Goal: Task Accomplishment & Management: Complete application form

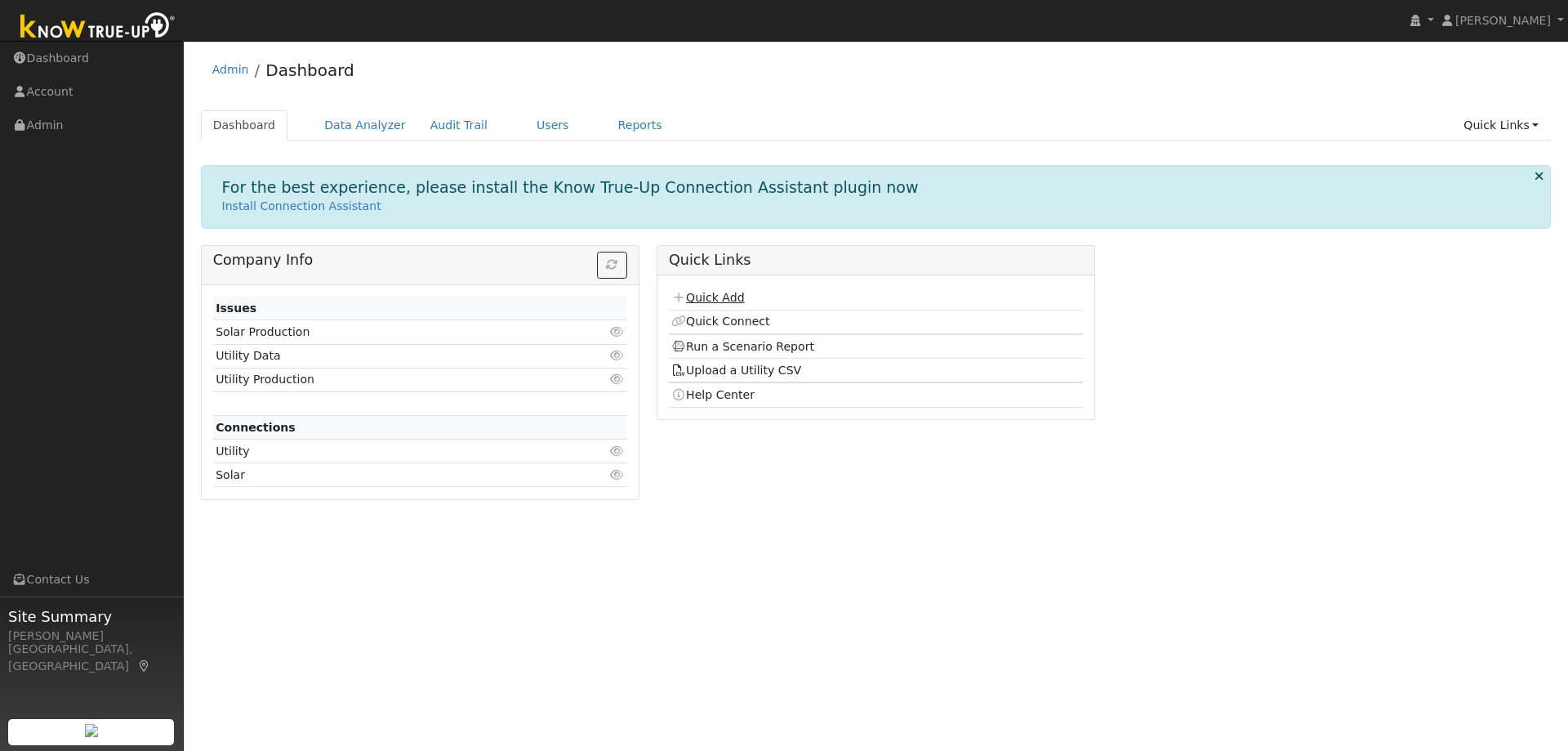
click at [737, 296] on link "Quick Add" at bounding box center [708, 297] width 72 height 13
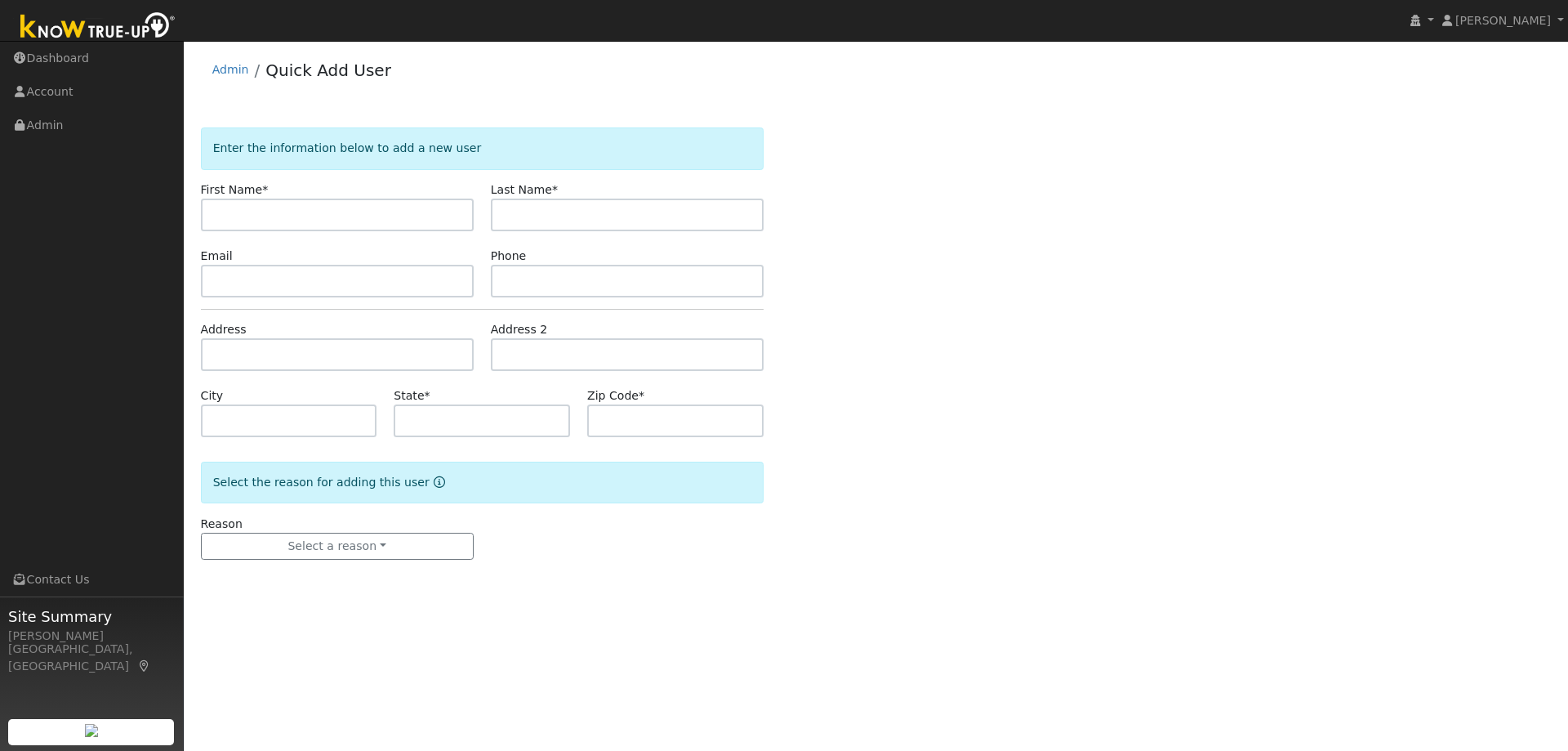
click at [334, 208] on input "text" at bounding box center [337, 215] width 272 height 33
type input "[PERSON_NAME]"
paste input "[PERSON_NAME]"
type input "[PERSON_NAME]"
click at [288, 285] on input "text" at bounding box center [337, 281] width 272 height 33
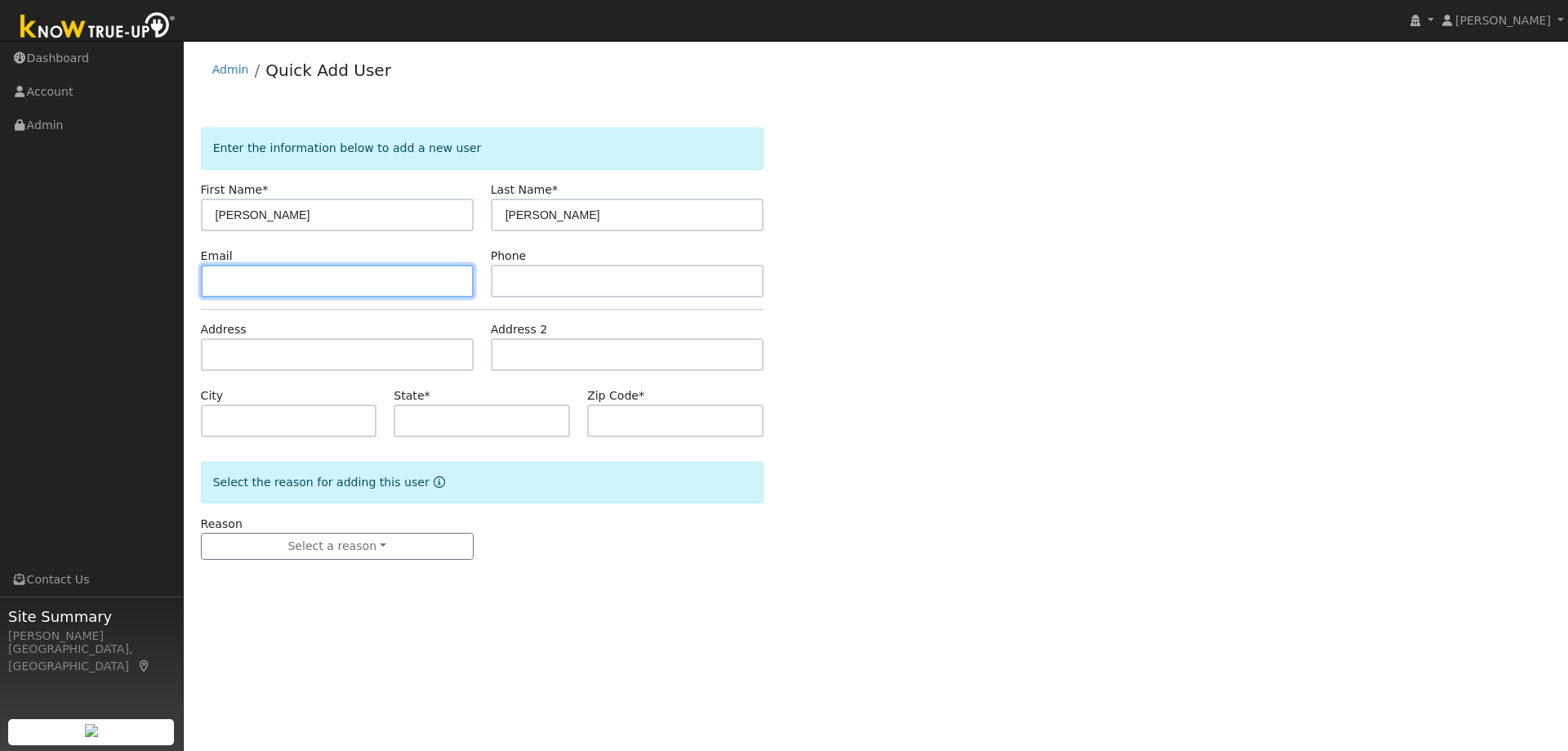
paste input "manuelladeitrick@gmail.com"
type input "manuelladeitrick@gmail.com"
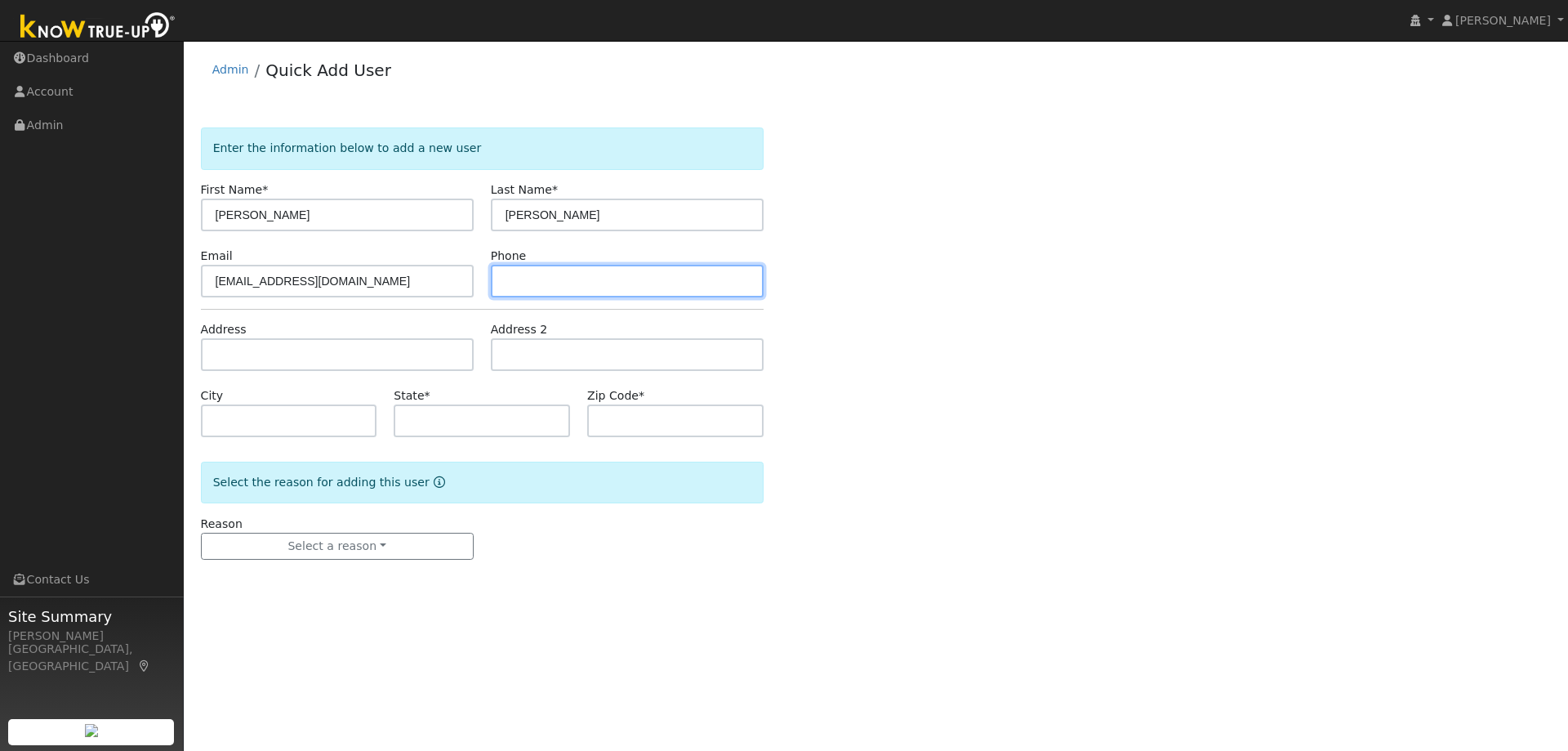
click at [629, 278] on input "text" at bounding box center [627, 281] width 272 height 33
paste input "5104275357"
type input "5104275357"
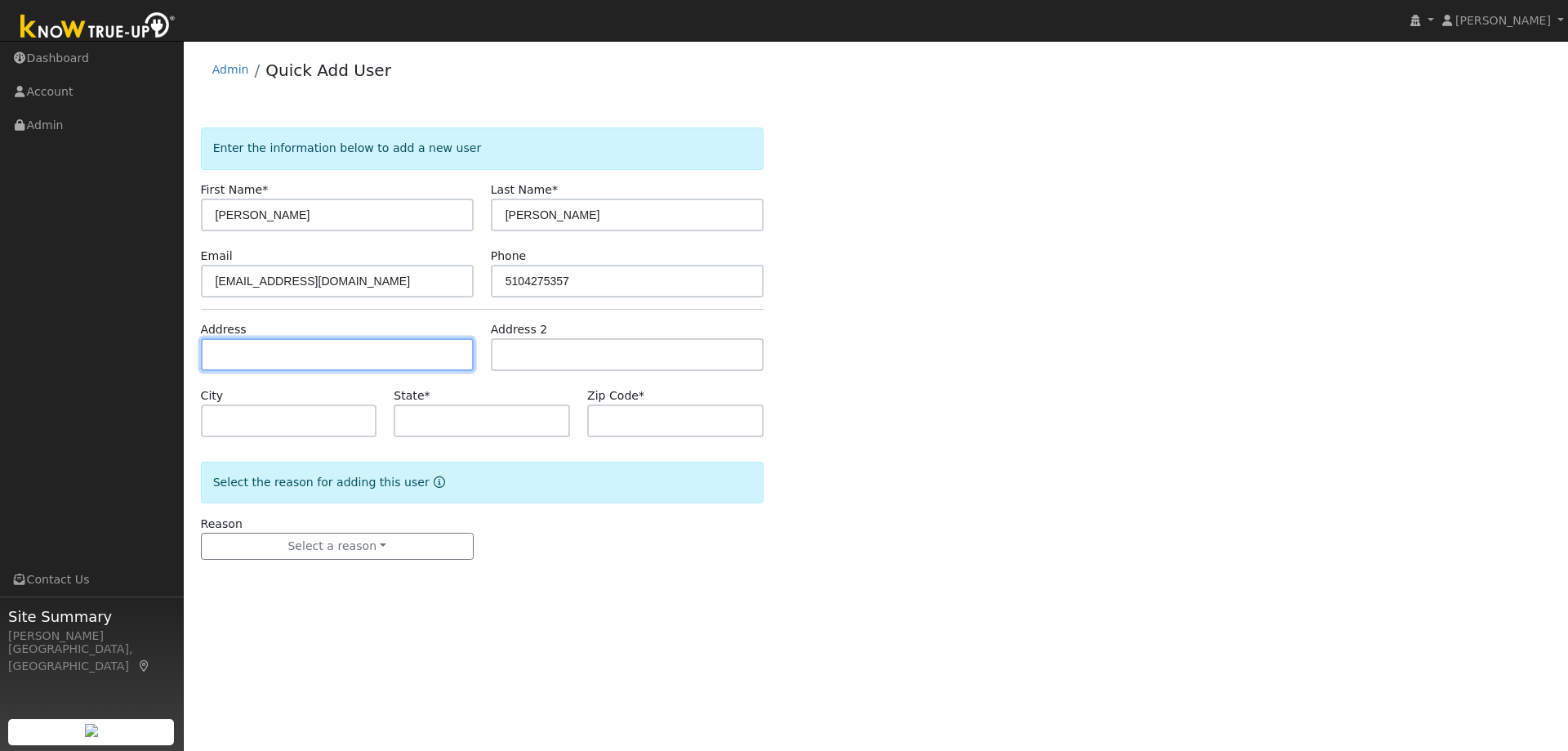
click at [371, 360] on input "text" at bounding box center [337, 354] width 272 height 33
paste input "1609 Galcier Drive, Concord"
type input "1609 Glazier Drive"
type input "Concord"
type input "CA"
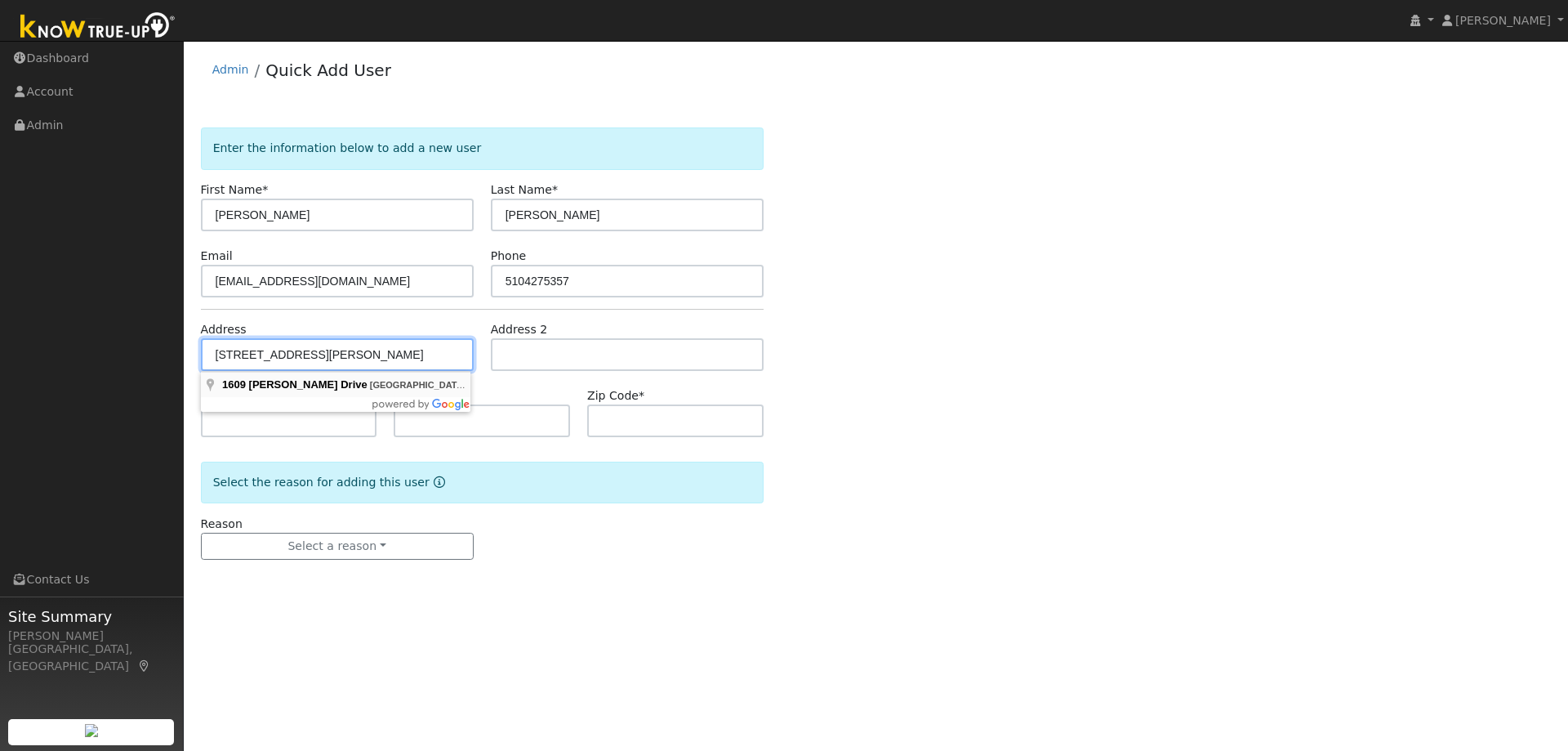
type input "94521"
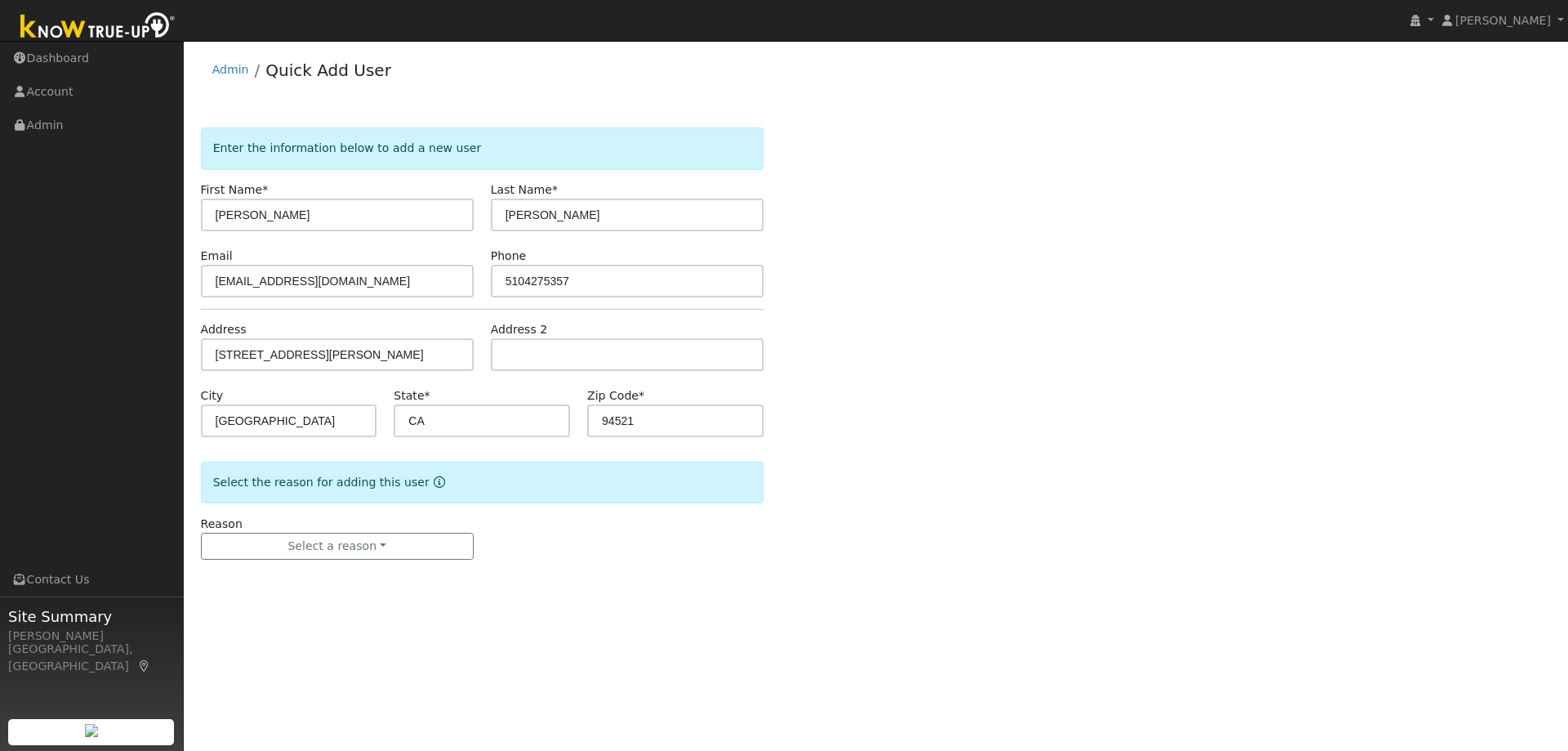
click at [319, 561] on form "Enter the information below to add a new user First Name * Manuella Last Name *…" at bounding box center [482, 360] width 563 height 465
click at [328, 541] on button "Select a reason" at bounding box center [337, 547] width 272 height 28
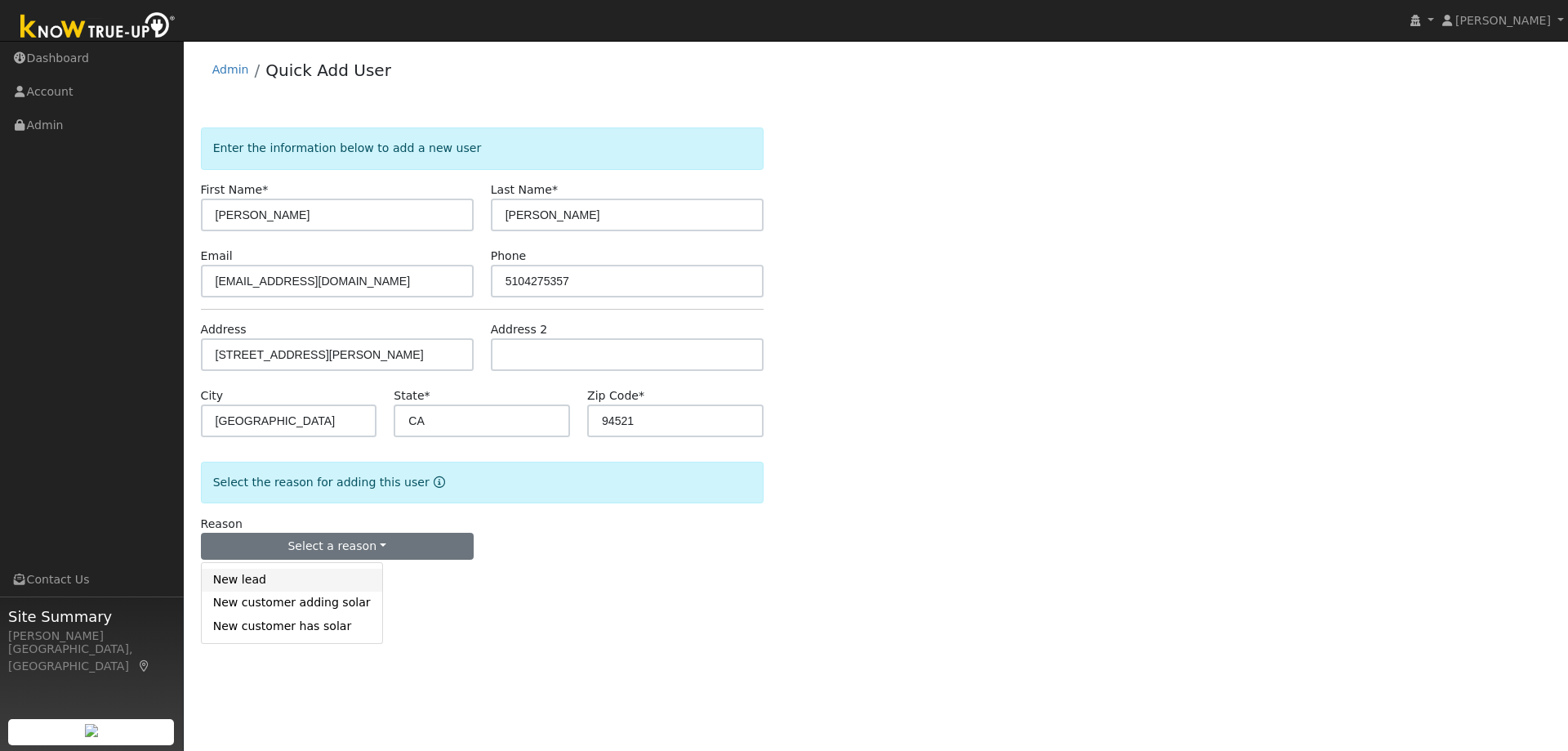
click at [287, 575] on link "New lead" at bounding box center [291, 579] width 180 height 23
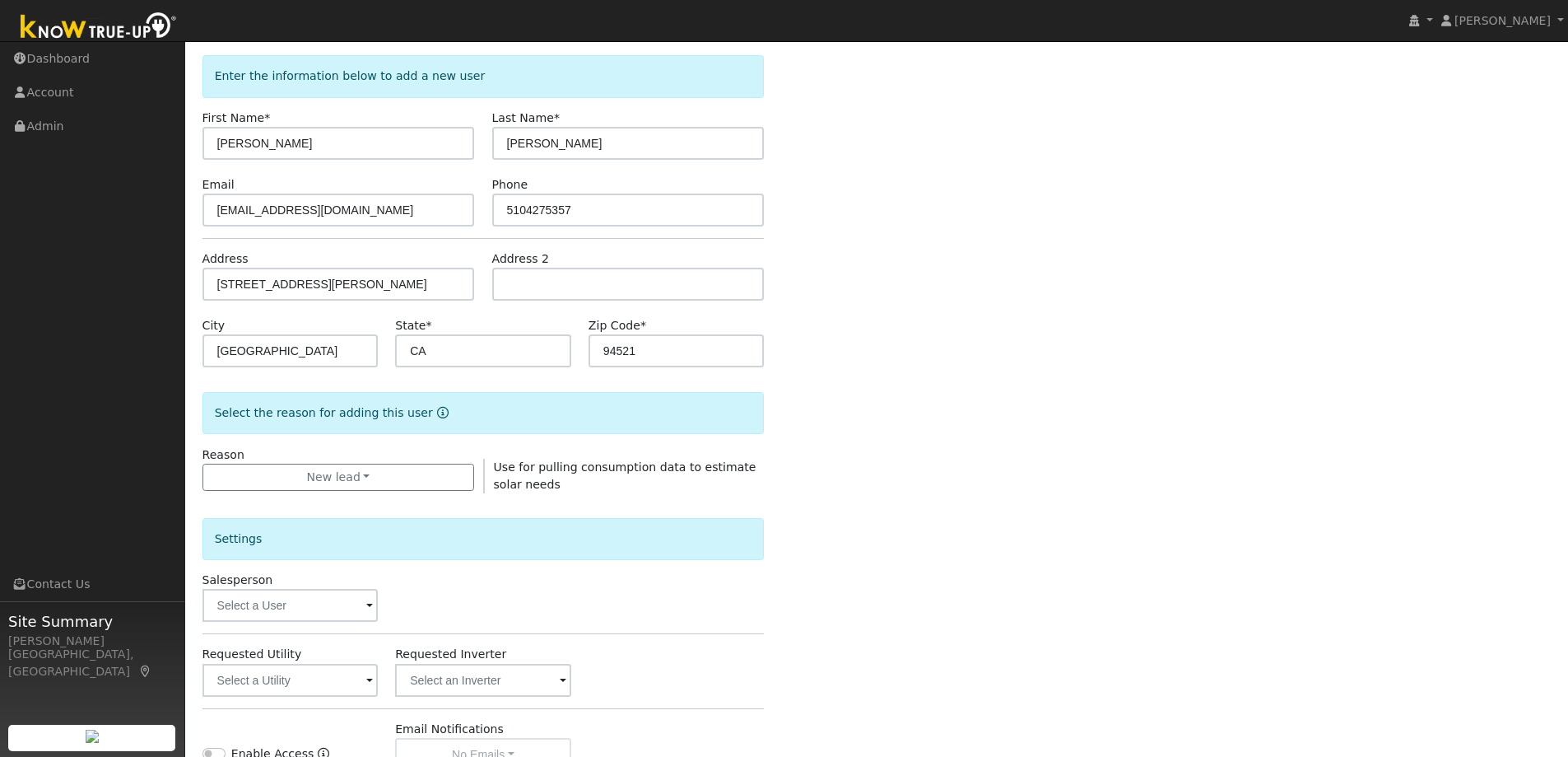
scroll to position [164, 0]
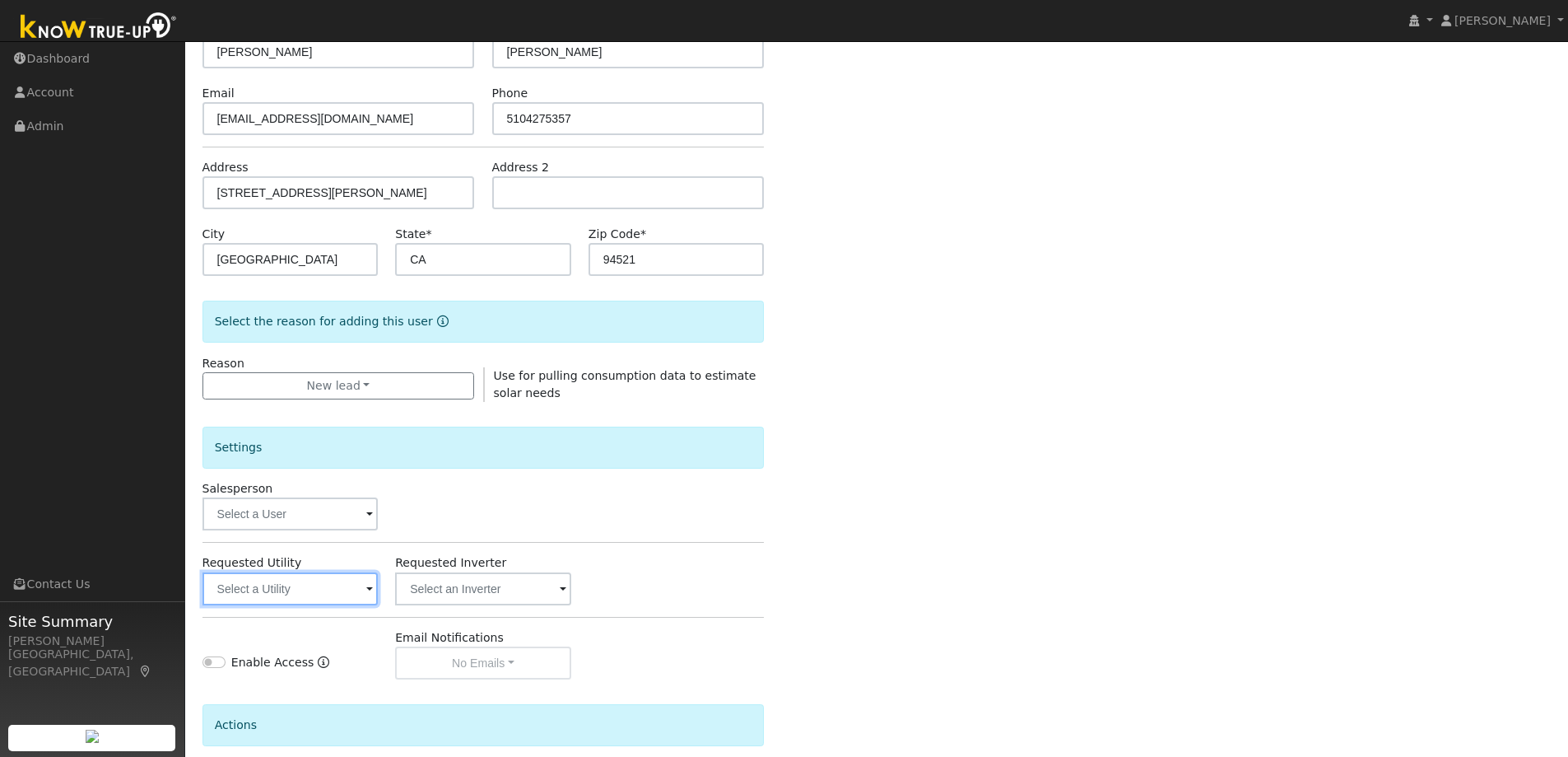
click at [294, 588] on input "text" at bounding box center [290, 588] width 176 height 33
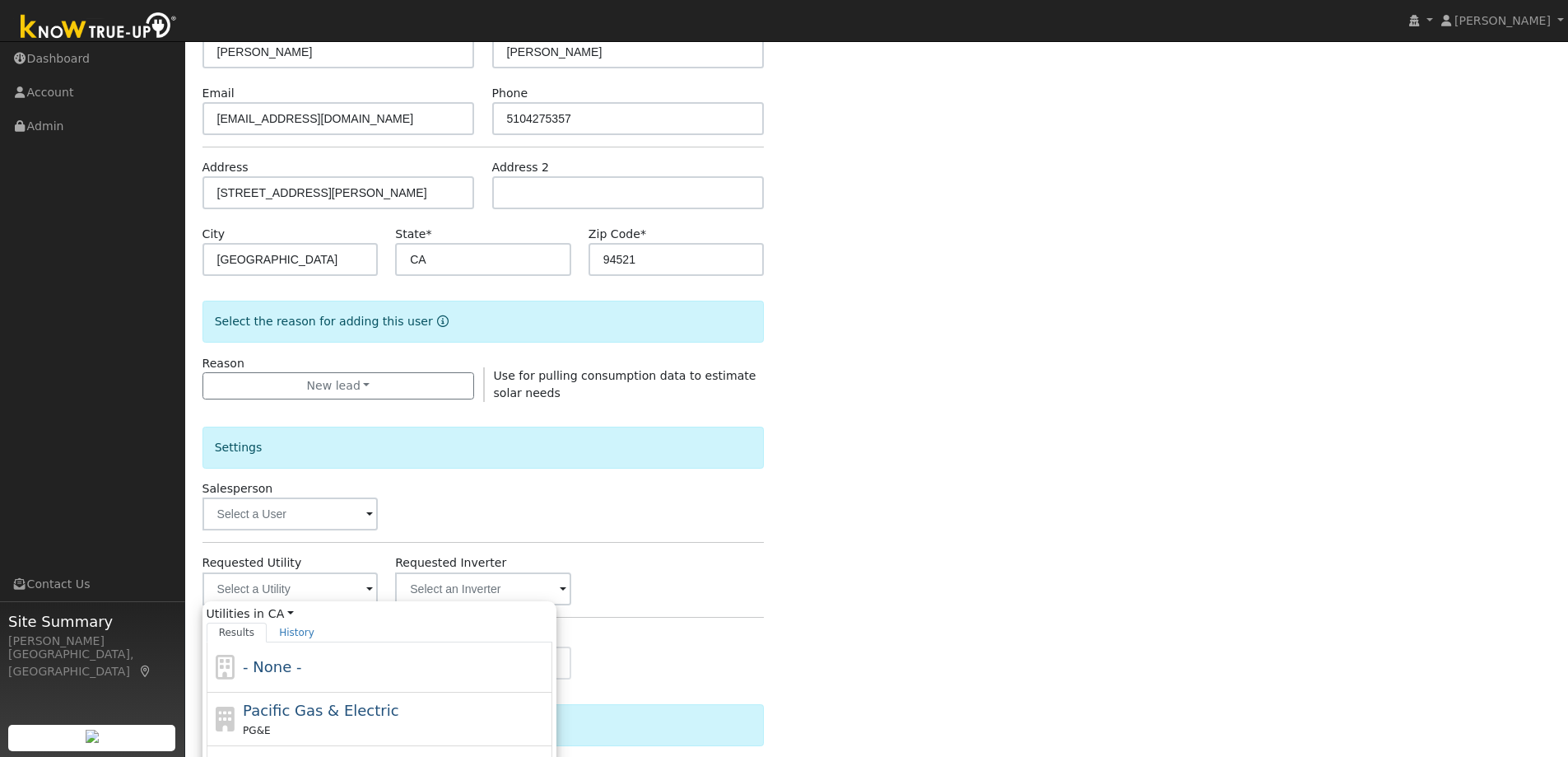
drag, startPoint x: 352, startPoint y: 706, endPoint x: 389, endPoint y: 652, distance: 65.5
click at [352, 707] on span "Pacific Gas & Electric" at bounding box center [321, 710] width 155 height 17
type input "Pacific Gas & Electric"
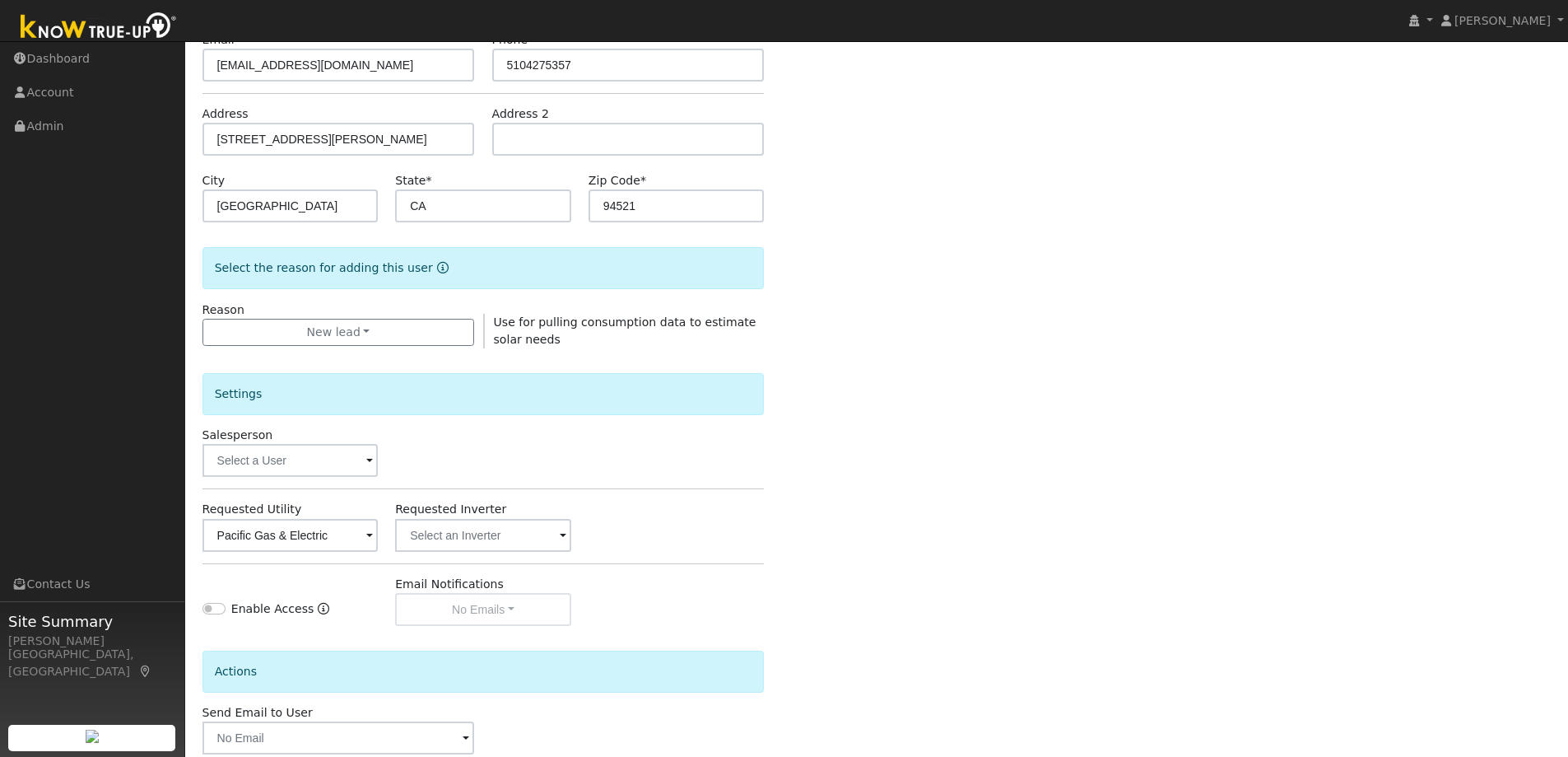
scroll to position [309, 0]
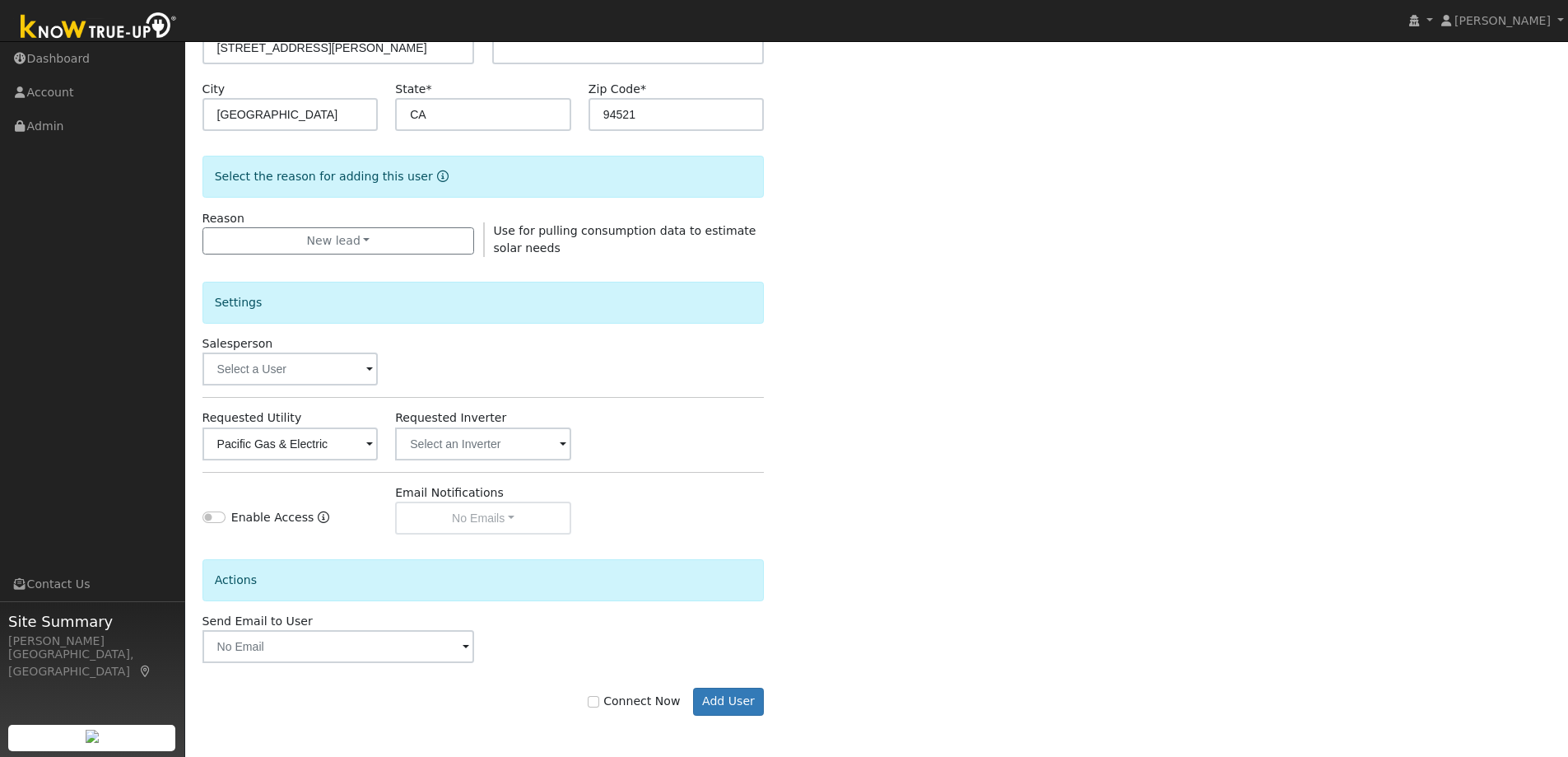
click at [624, 707] on label "Connect Now" at bounding box center [634, 701] width 92 height 17
click at [599, 707] on input "Connect Now" at bounding box center [593, 701] width 11 height 11
checkbox input "true"
click at [737, 695] on button "Add User" at bounding box center [729, 701] width 71 height 28
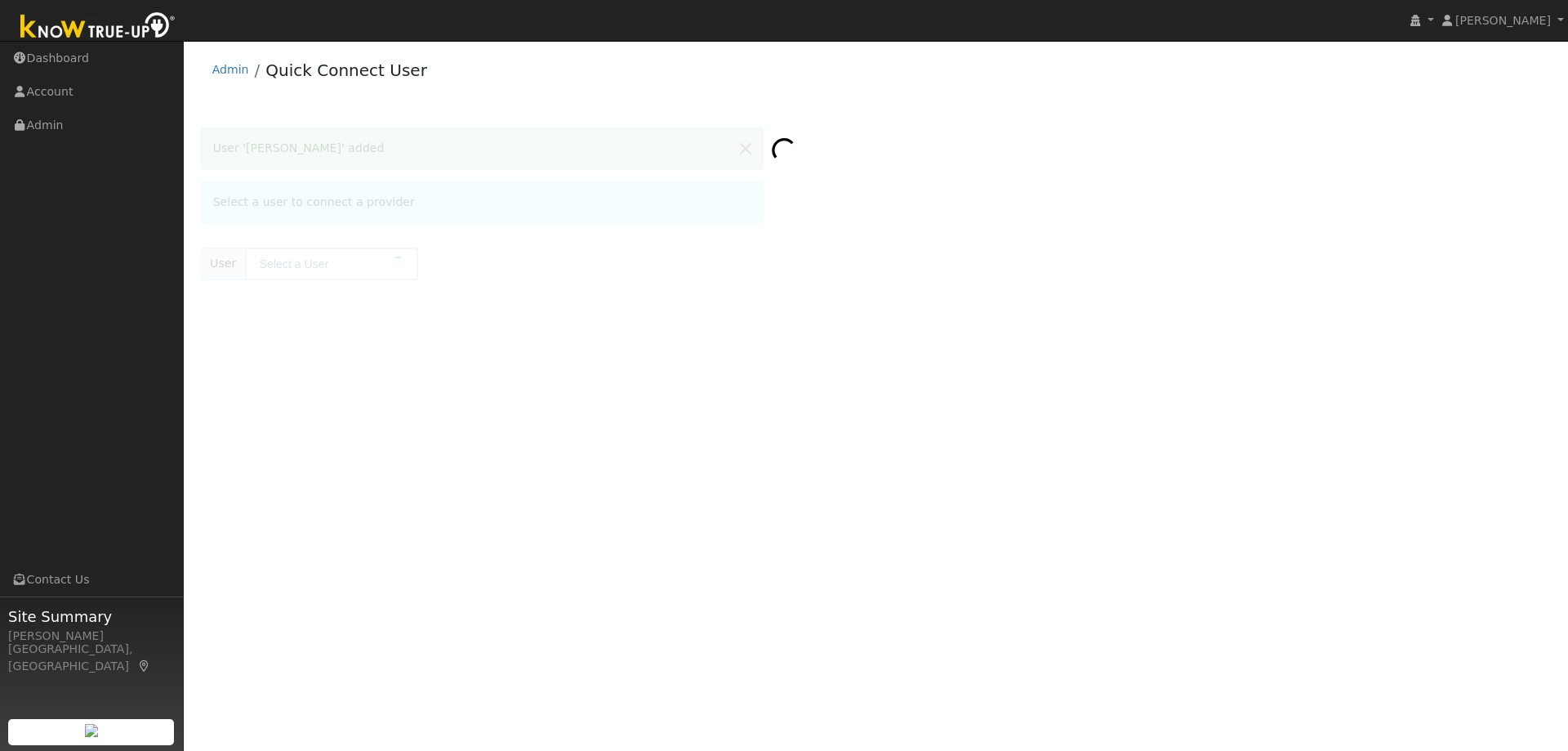
type input "[PERSON_NAME]"
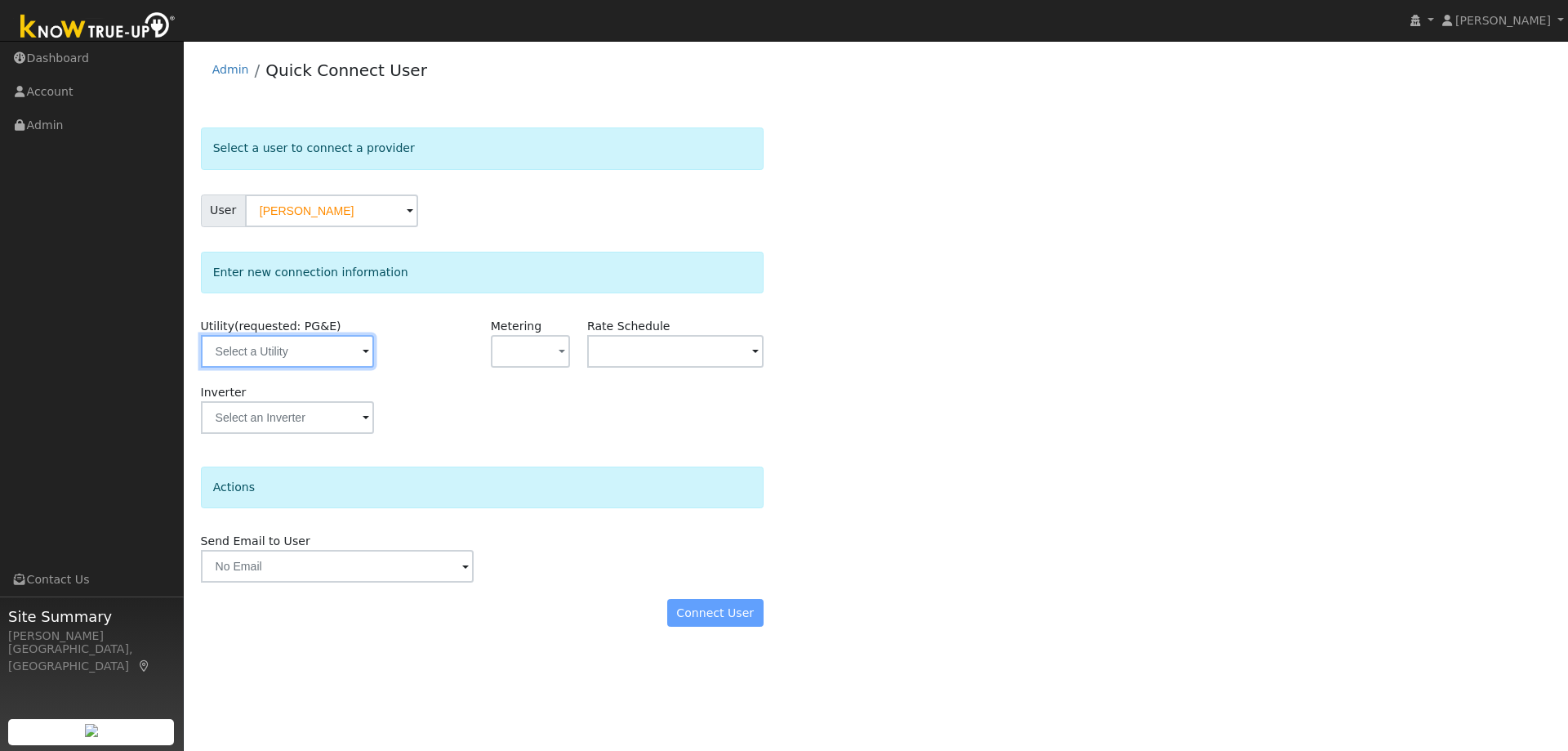
click at [319, 344] on input "text" at bounding box center [287, 351] width 173 height 33
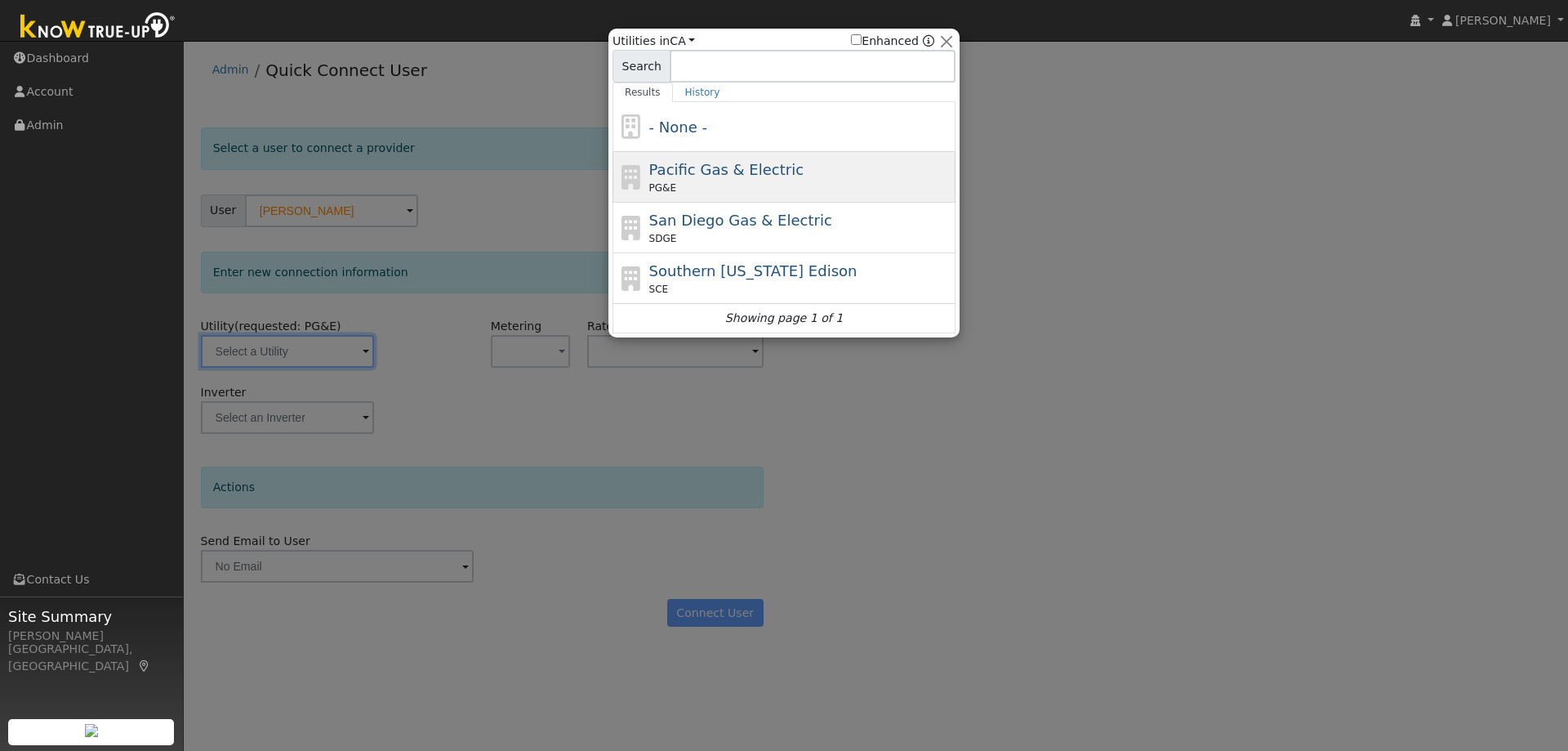
click at [723, 165] on span "Pacific Gas & Electric" at bounding box center [726, 170] width 154 height 17
type input "PG&E"
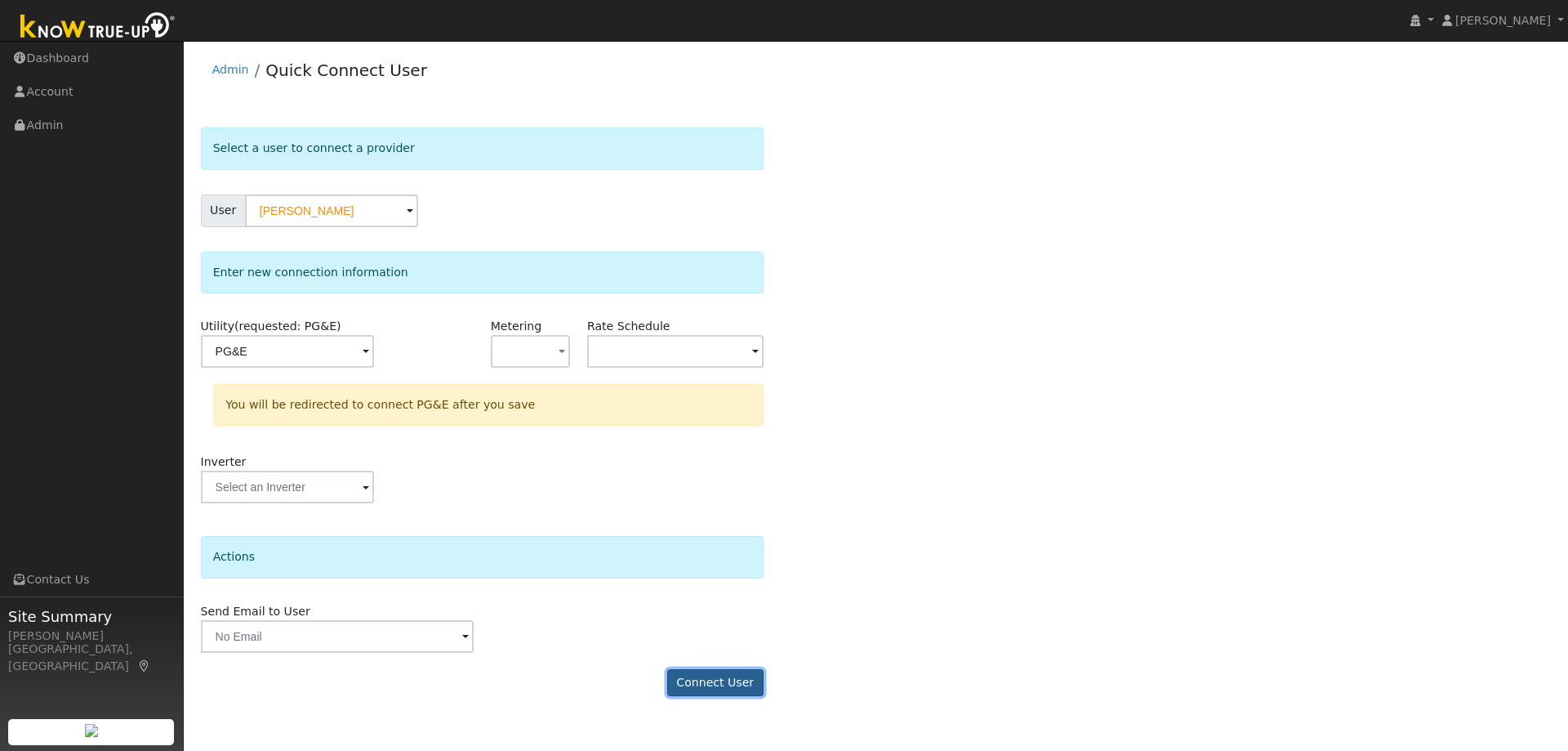
click at [734, 691] on button "Connect User" at bounding box center [715, 683] width 97 height 28
